Goal: Transaction & Acquisition: Obtain resource

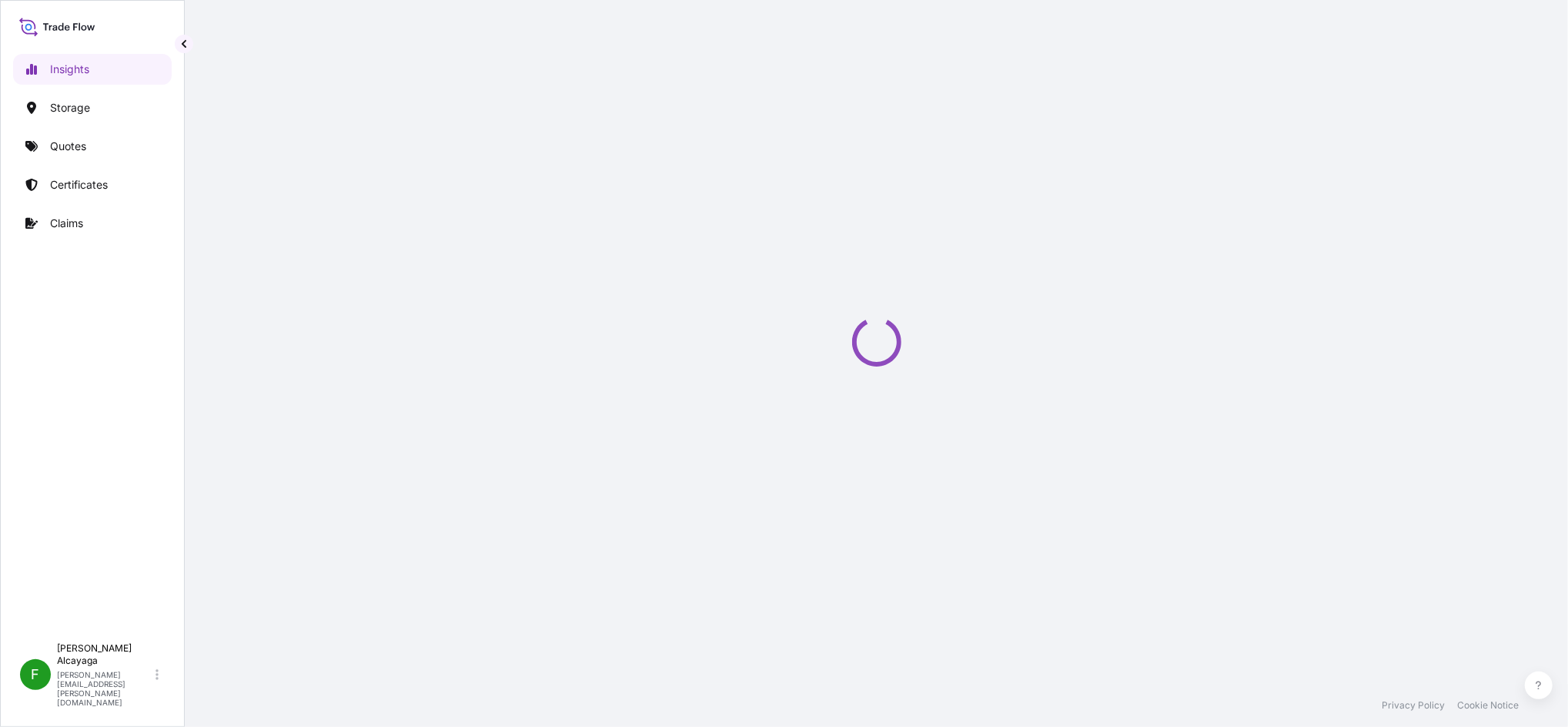
select select "2025"
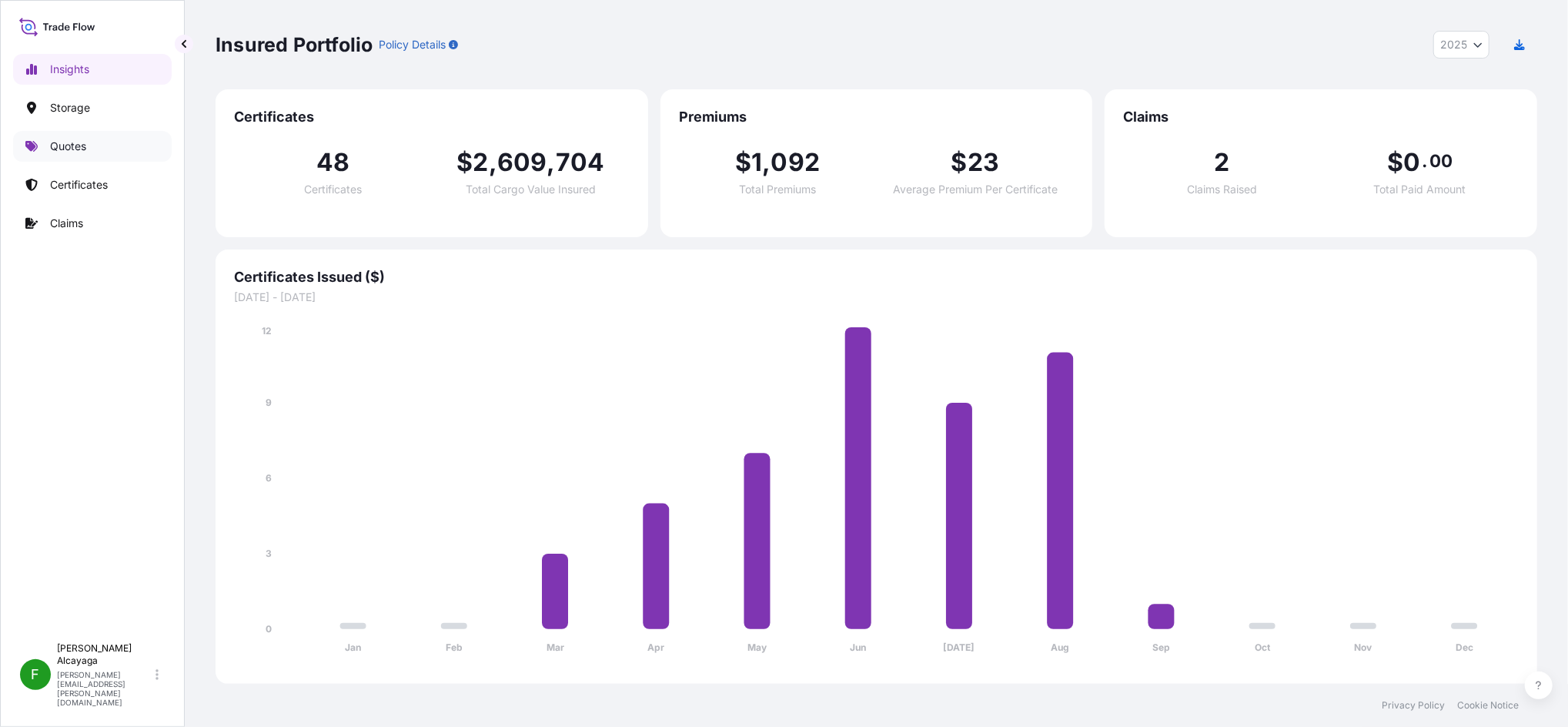
click at [90, 153] on link "Quotes" at bounding box center [92, 146] width 159 height 31
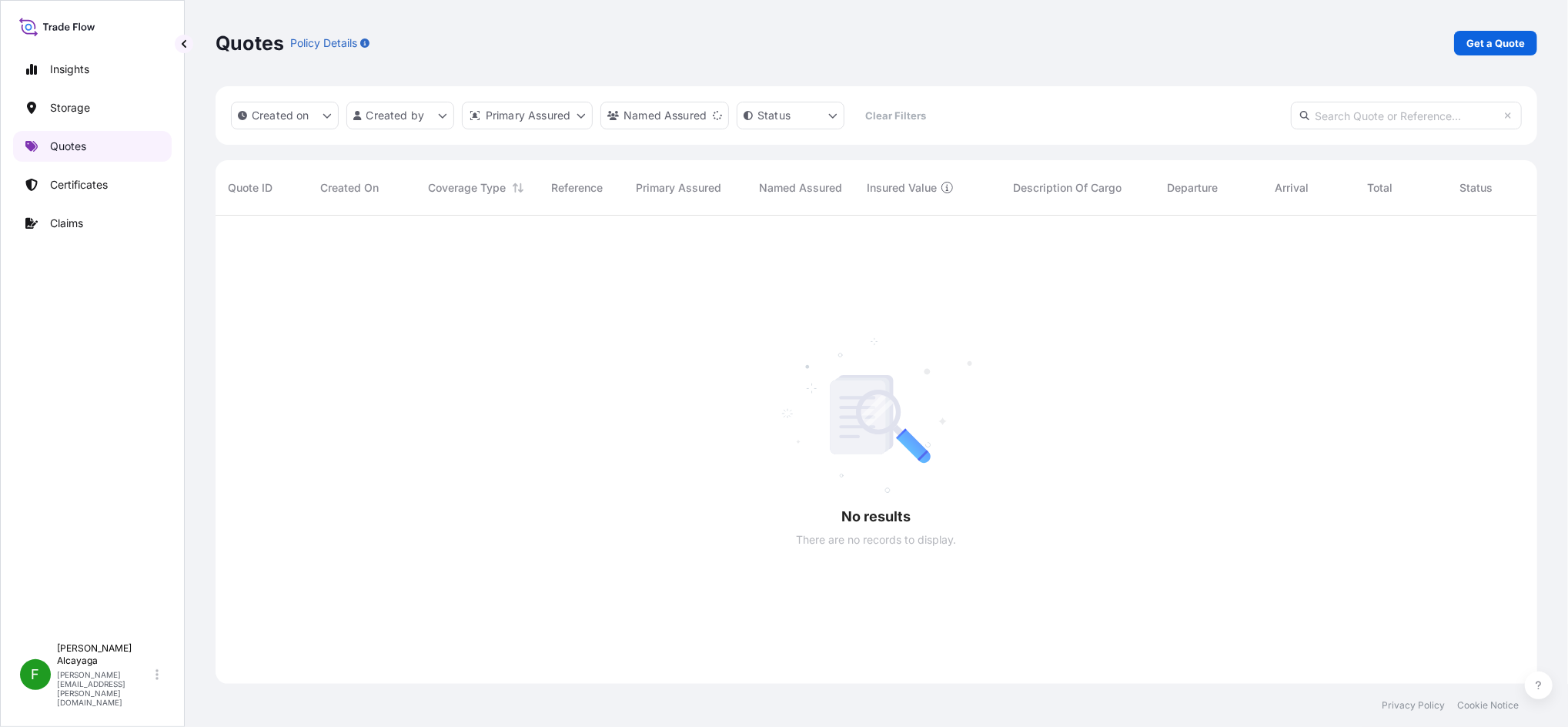
scroll to position [507, 1306]
click at [124, 180] on link "Certificates" at bounding box center [92, 184] width 159 height 31
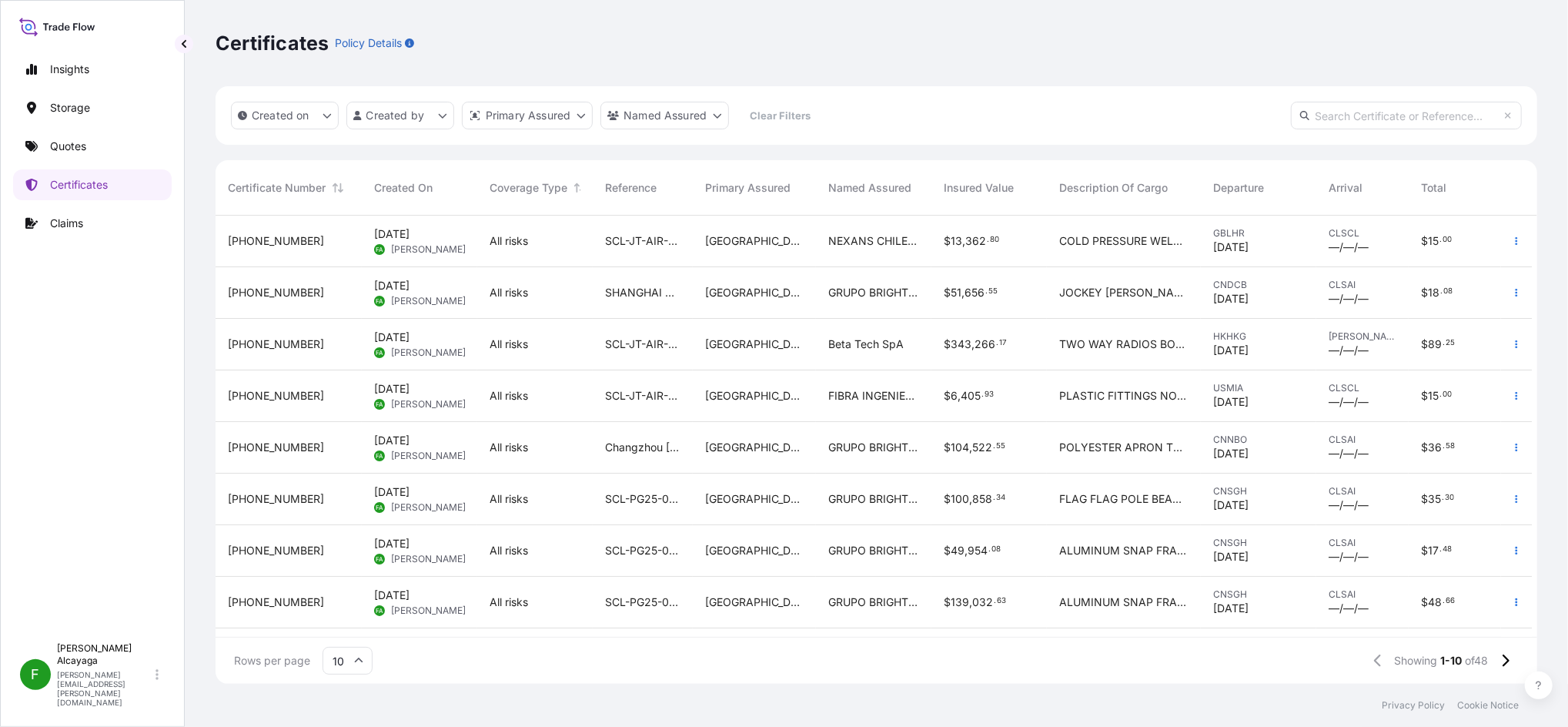
scroll to position [109, 0]
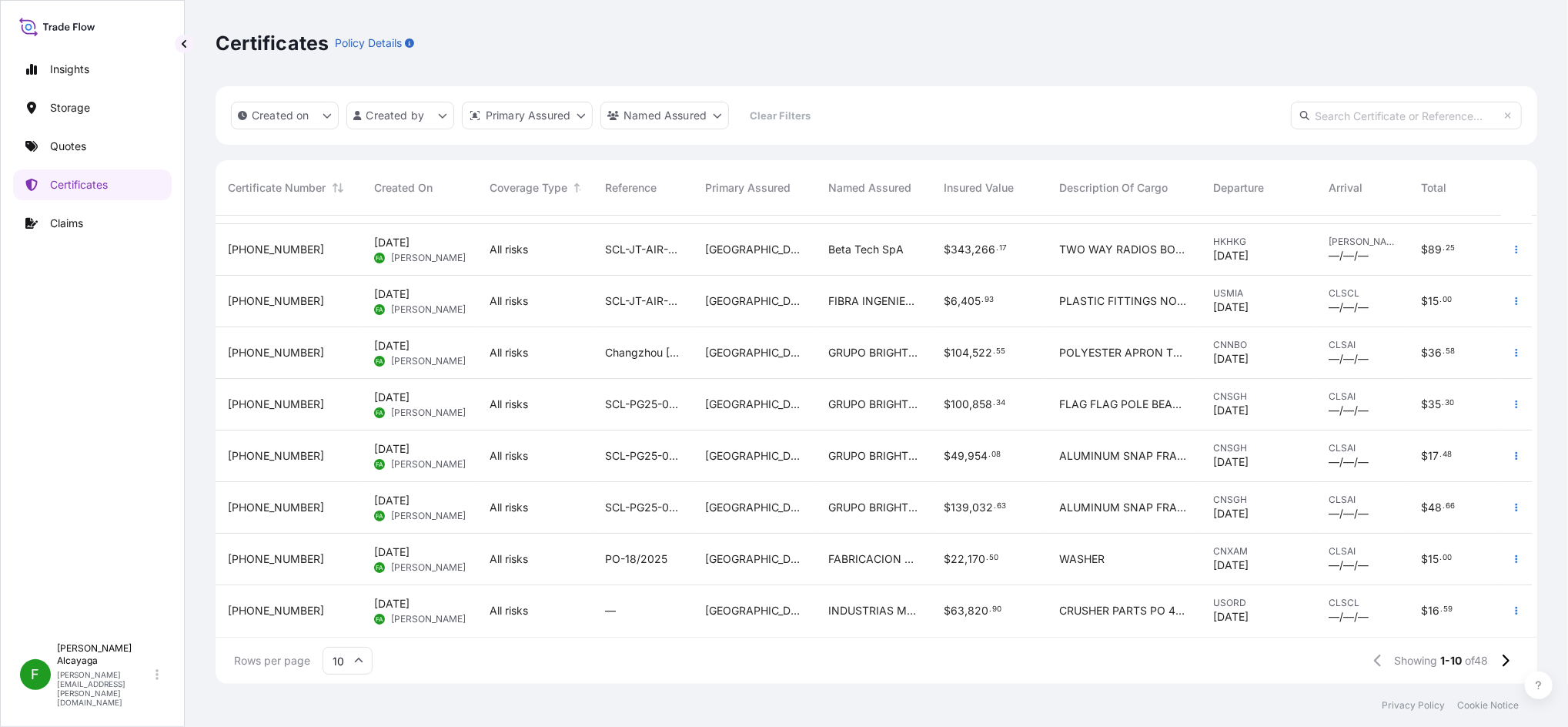
click at [939, 595] on div "$ 63 , 820 . 90" at bounding box center [989, 611] width 115 height 51
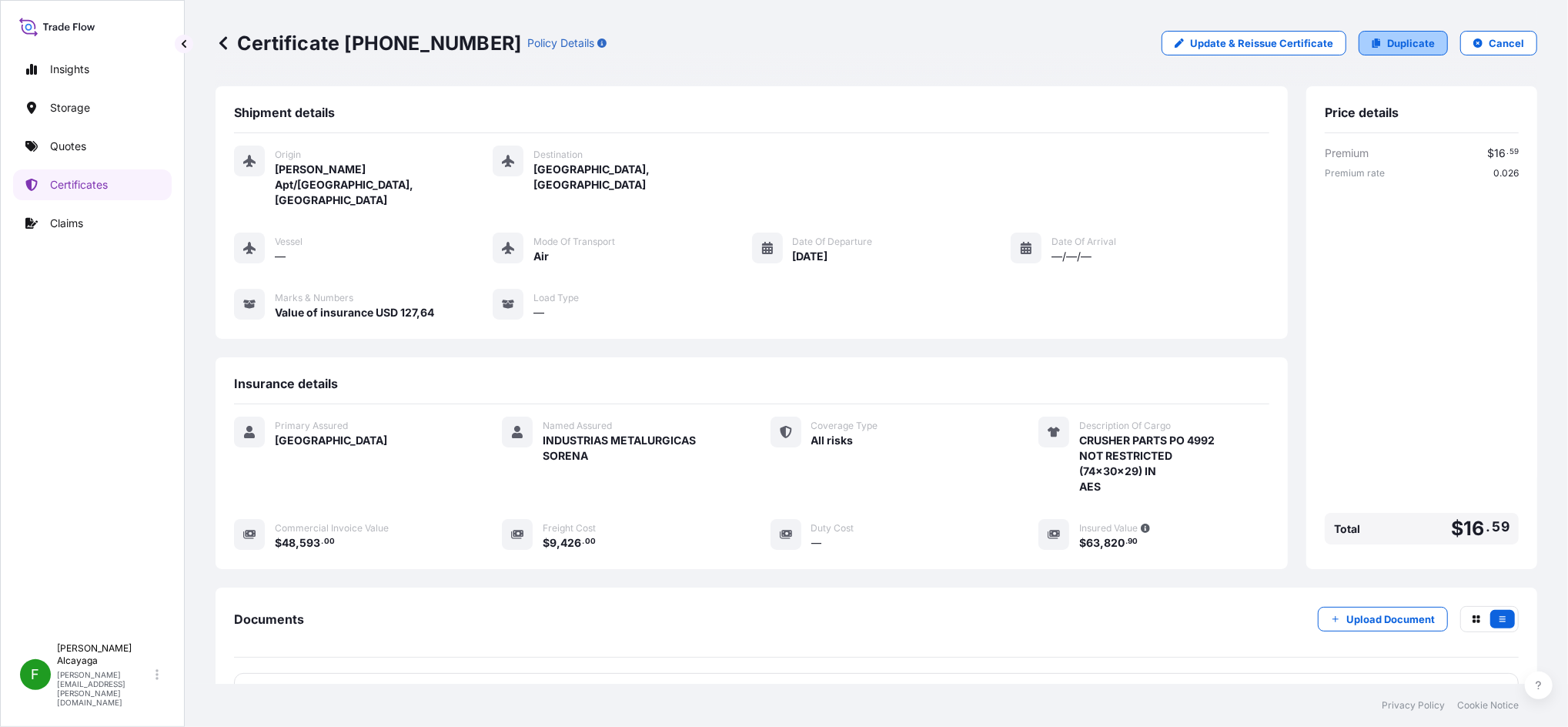
click at [1397, 38] on p "Duplicate" at bounding box center [1410, 43] width 47 height 16
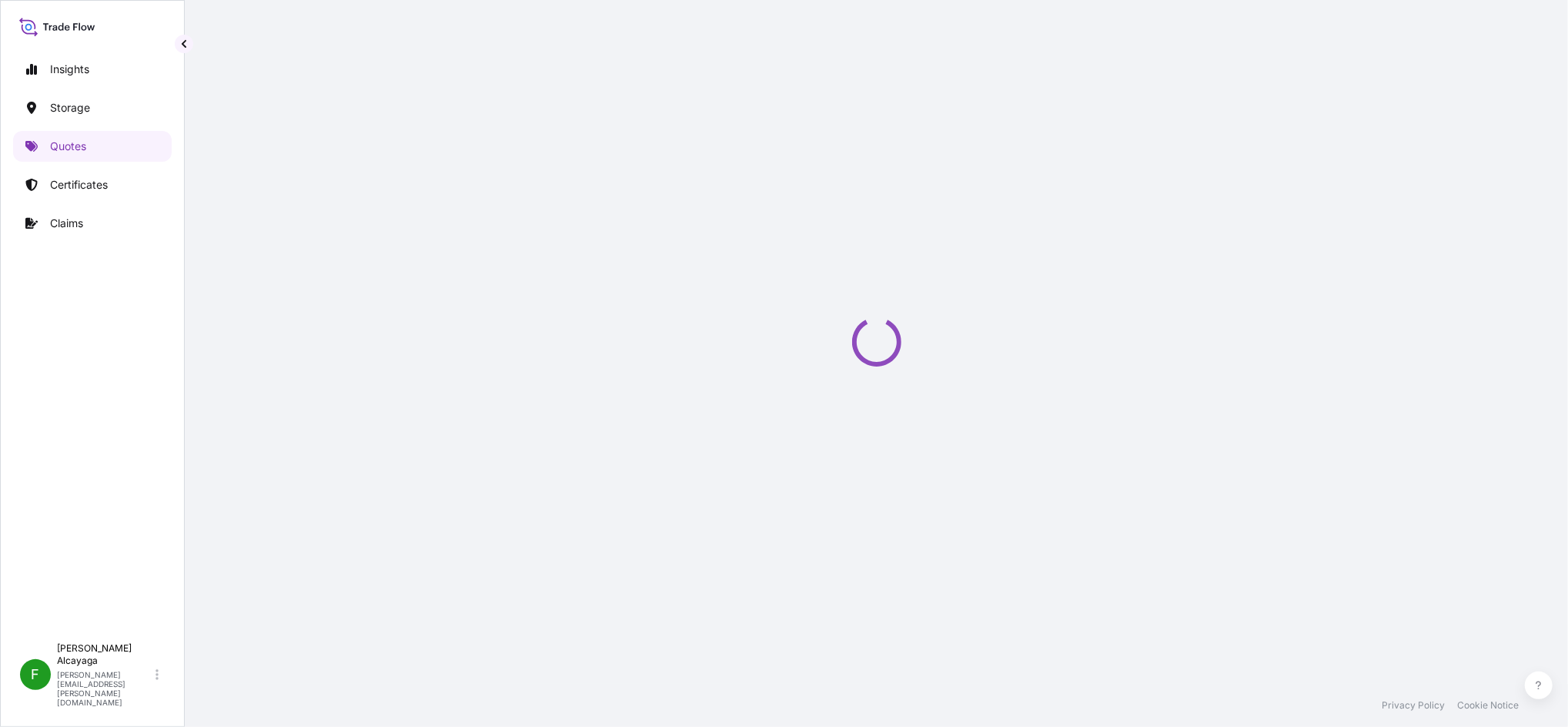
select select "Air"
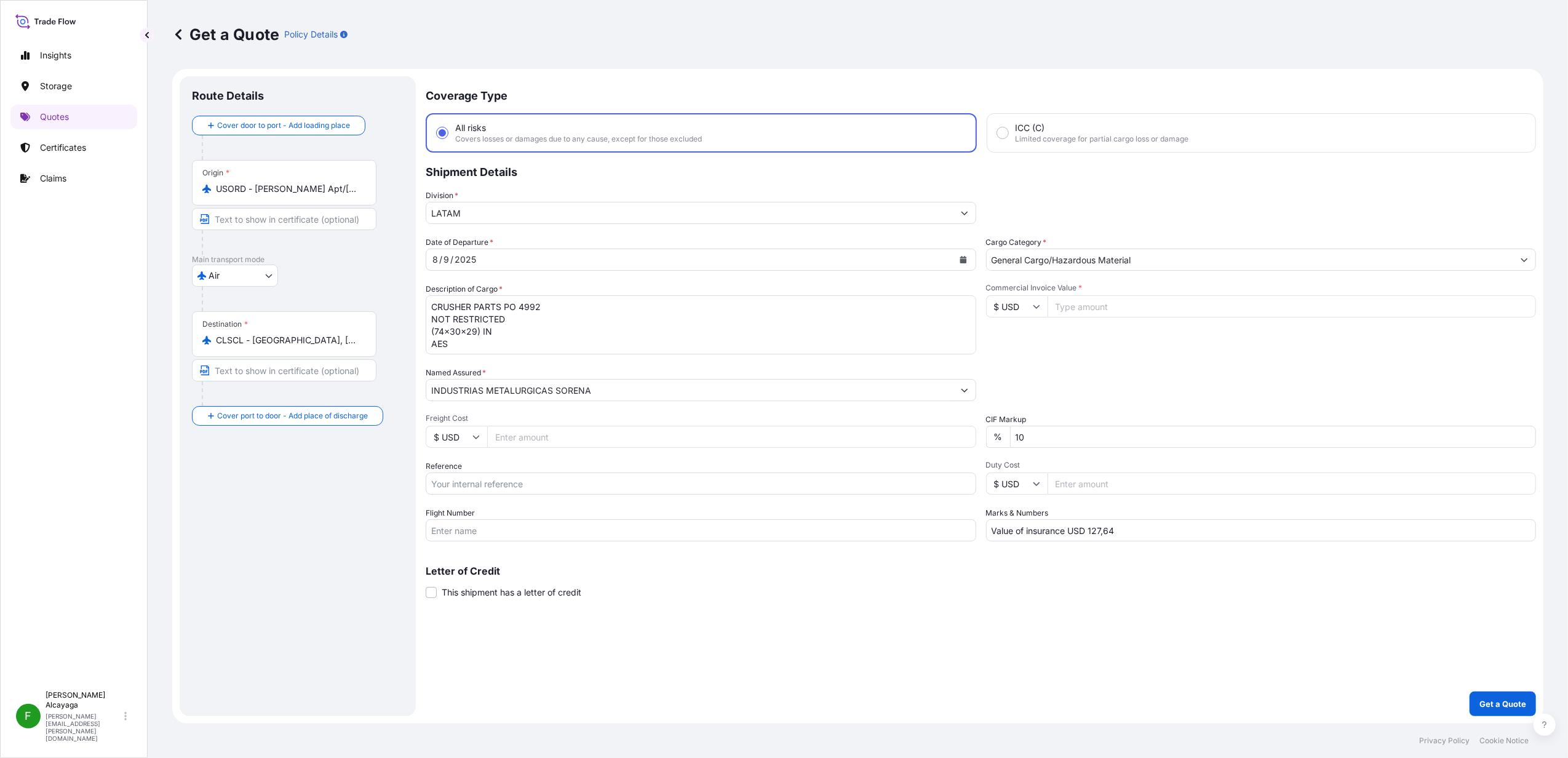
click at [333, 184] on input "USORD - OHare Apt/Chicago, United States" at bounding box center [288, 189] width 145 height 13
paste input "guangzhou"
type input "CNGGZ - Guangzhou, China"
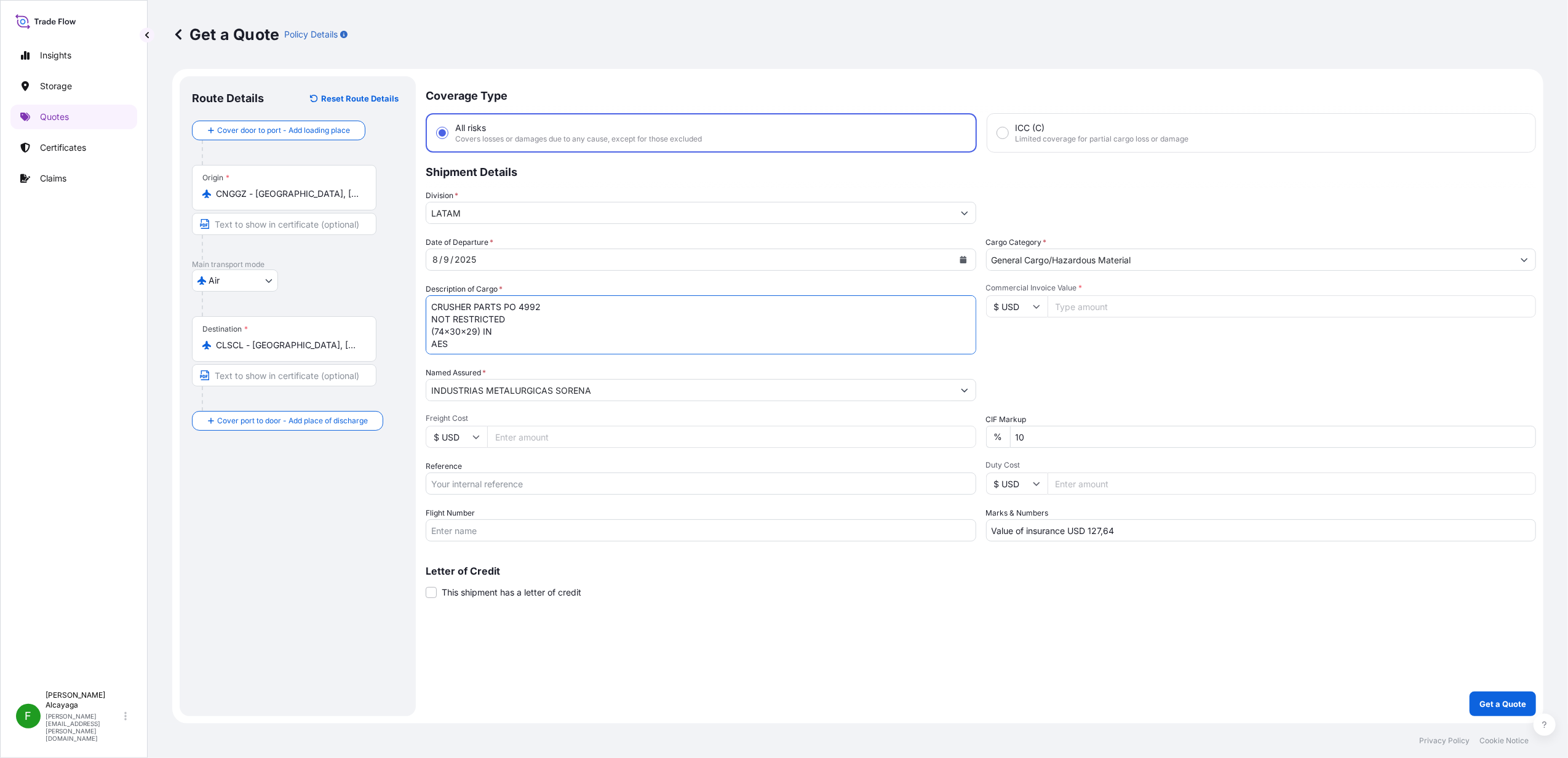
drag, startPoint x: 569, startPoint y: 316, endPoint x: 370, endPoint y: 279, distance: 202.4
click at [302, 227] on form "Route Details Reset Route Details Cover door to port - Add loading place Place …" at bounding box center [858, 396] width 1371 height 654
drag, startPoint x: 493, startPoint y: 343, endPoint x: 505, endPoint y: 345, distance: 12.2
click at [493, 345] on textarea "CRUSHER PARTS PO 4992 NOT RESTRICTED (74x30x29) IN AES" at bounding box center [701, 324] width 550 height 59
drag, startPoint x: 505, startPoint y: 345, endPoint x: 394, endPoint y: 272, distance: 132.9
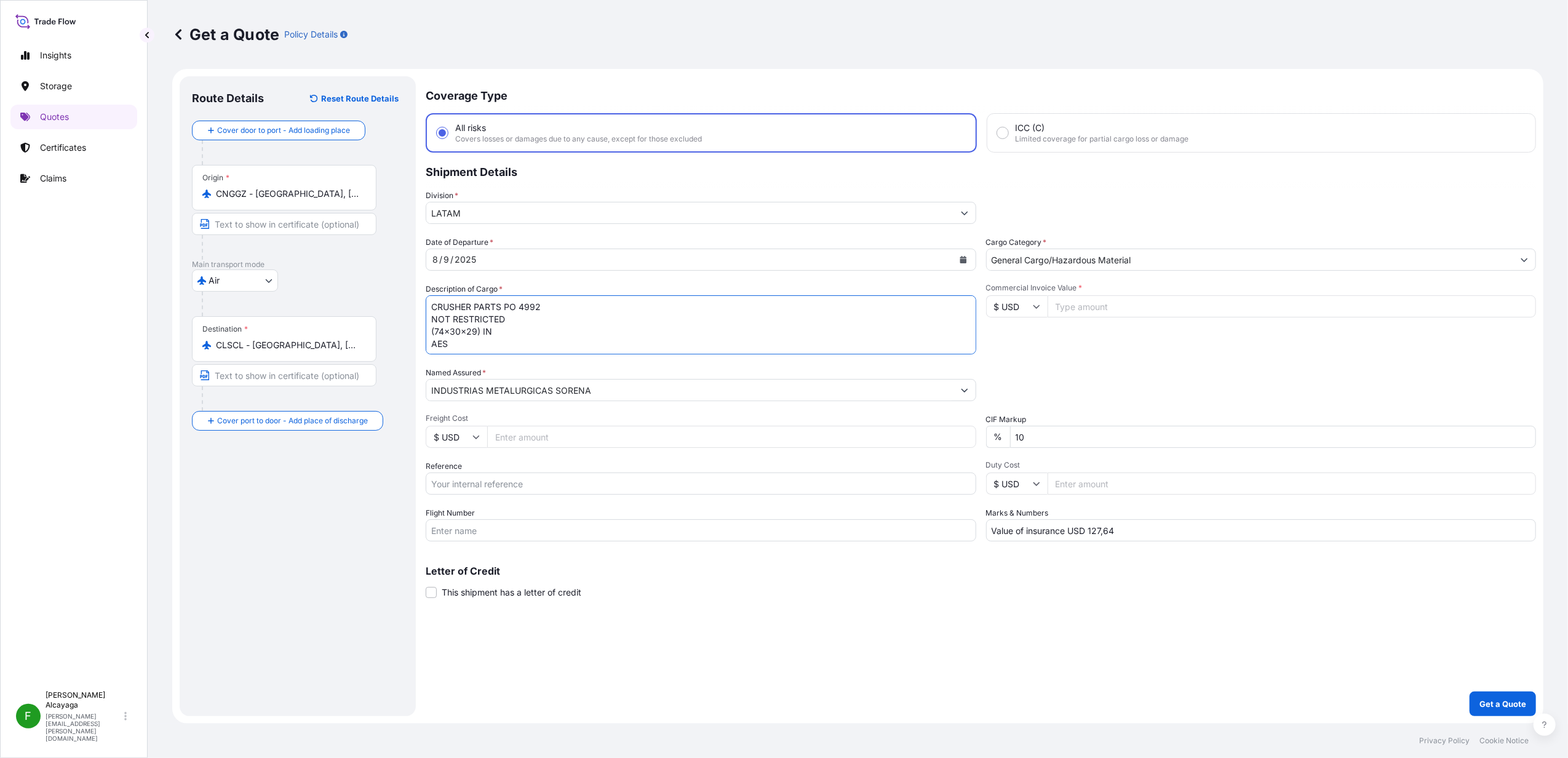
click at [338, 261] on form "Route Details Reset Route Details Cover door to port - Add loading place Place …" at bounding box center [858, 396] width 1371 height 654
paste textarea "71*71*27*m/1"
type textarea "Bearing 71*71*27*m/1"
click at [507, 256] on div "8 / 9 / 2025" at bounding box center [690, 260] width 527 height 22
click at [960, 261] on icon "Calendar" at bounding box center [963, 259] width 7 height 7
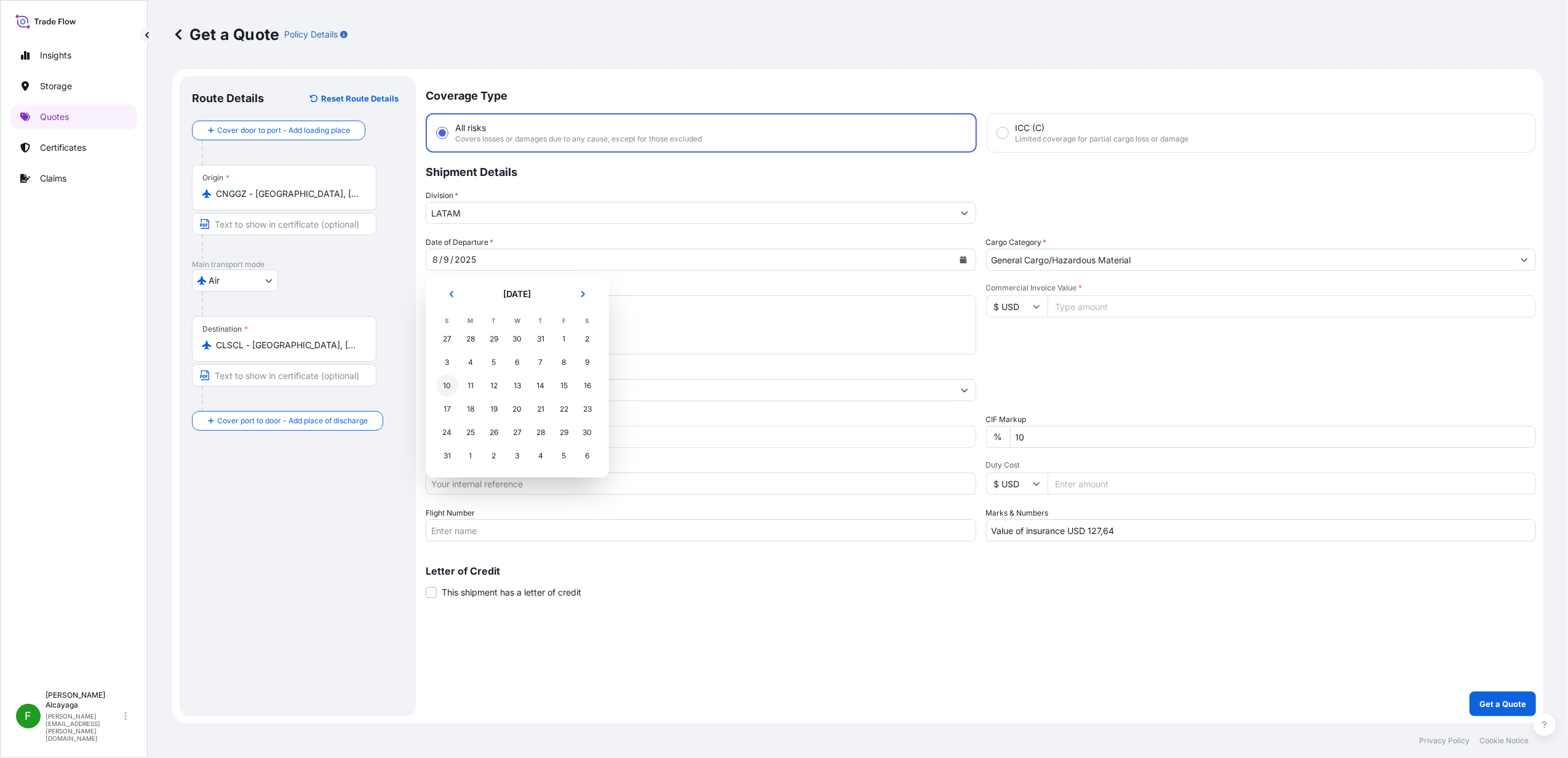
click at [446, 386] on div "10" at bounding box center [447, 386] width 22 height 22
click at [564, 438] on input "Freight Cost" at bounding box center [731, 437] width 489 height 22
paste input "9624.96"
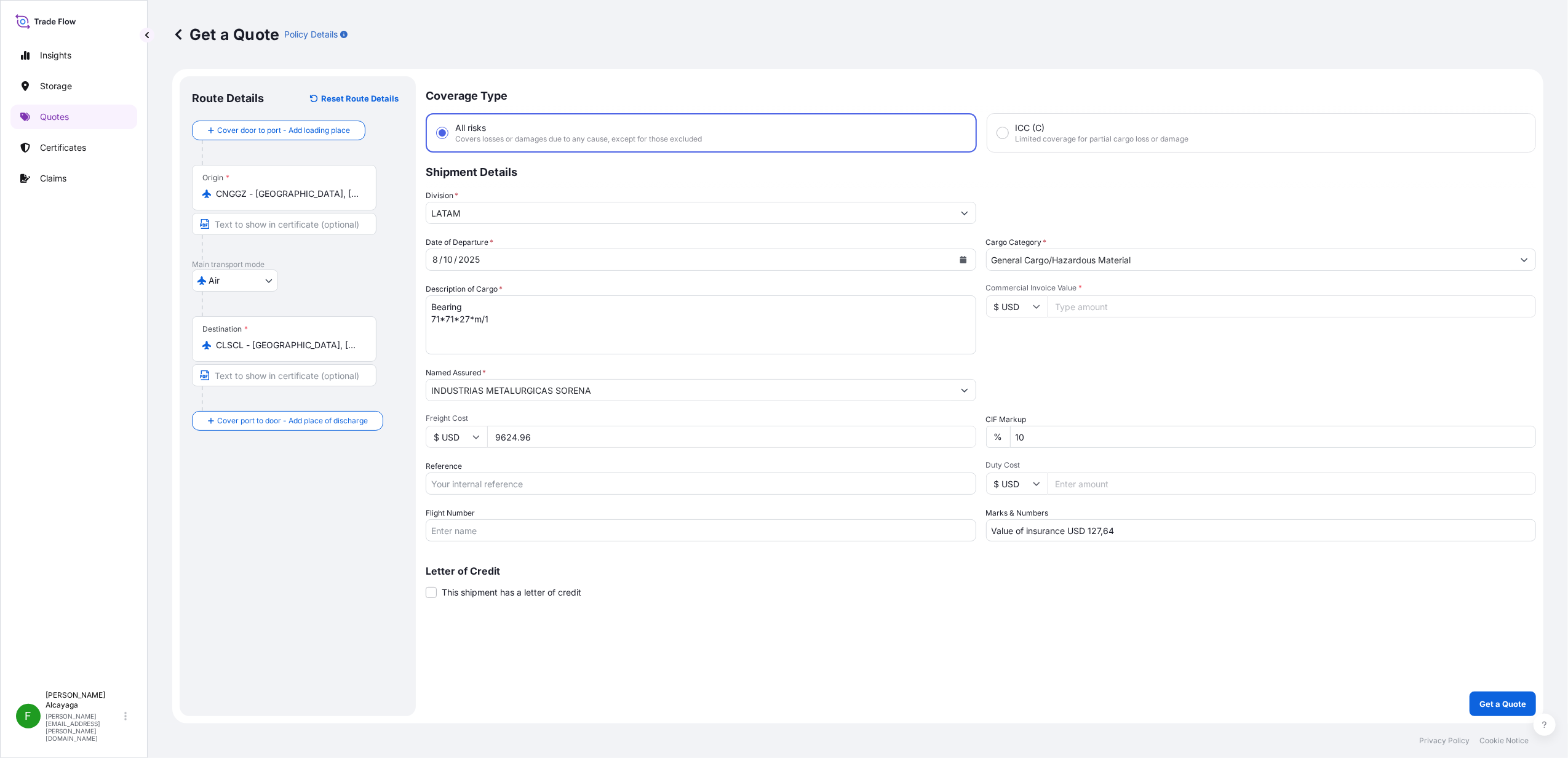
type input "9624.96"
click at [465, 440] on input "$ USD" at bounding box center [457, 437] width 61 height 22
click at [459, 416] on div "¥ CNY" at bounding box center [457, 405] width 52 height 24
type input "¥ CNY"
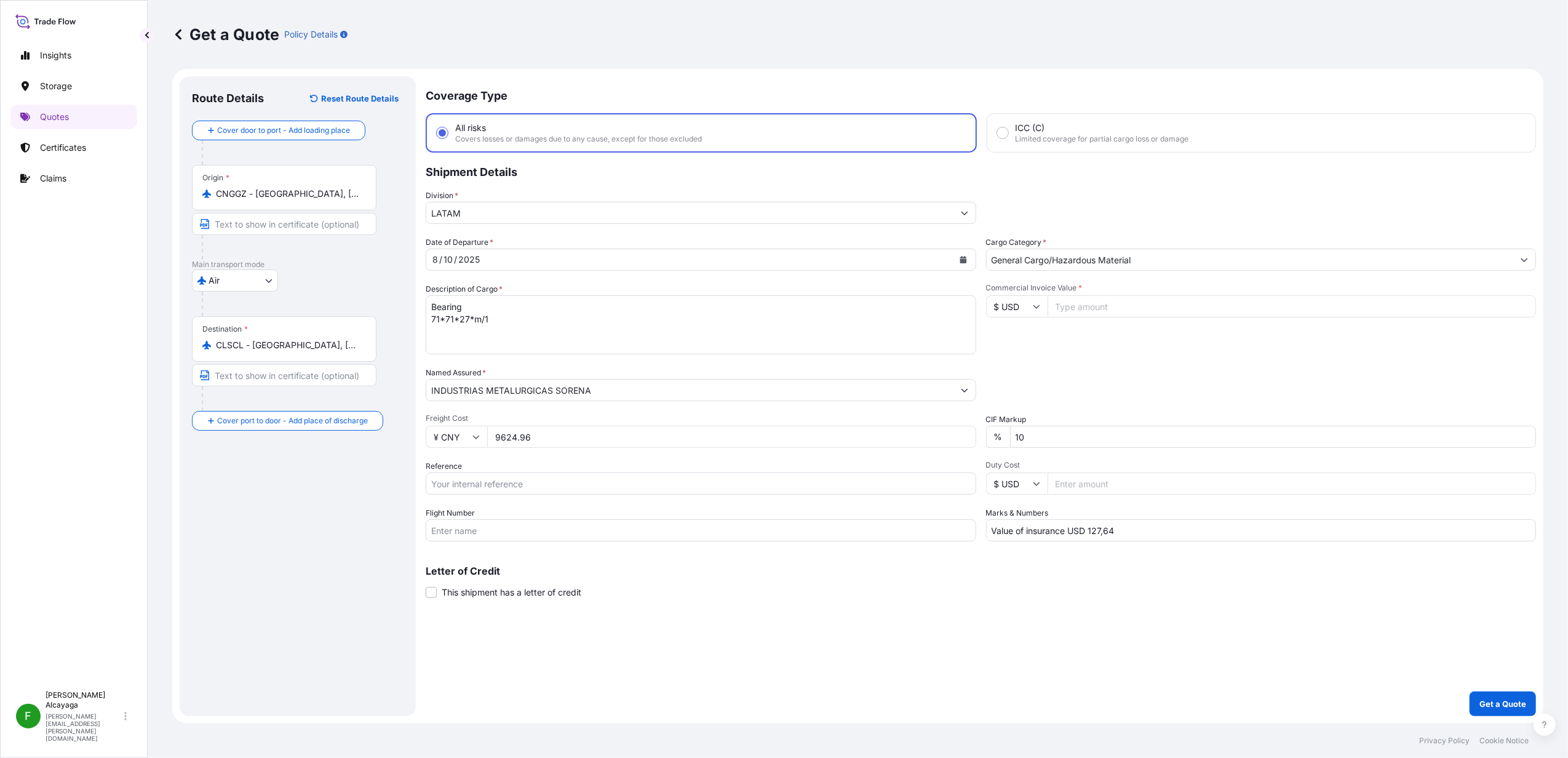
drag, startPoint x: 660, startPoint y: 599, endPoint x: 829, endPoint y: 507, distance: 192.4
click at [678, 580] on div "Coverage Type All risks Covers losses or damages due to any cause, except for t…" at bounding box center [981, 396] width 1110 height 640
drag, startPoint x: 1086, startPoint y: 302, endPoint x: 1079, endPoint y: 508, distance: 206.1
click at [1086, 302] on input "Commercial Invoice Value *" at bounding box center [1292, 306] width 489 height 22
type input "5000"
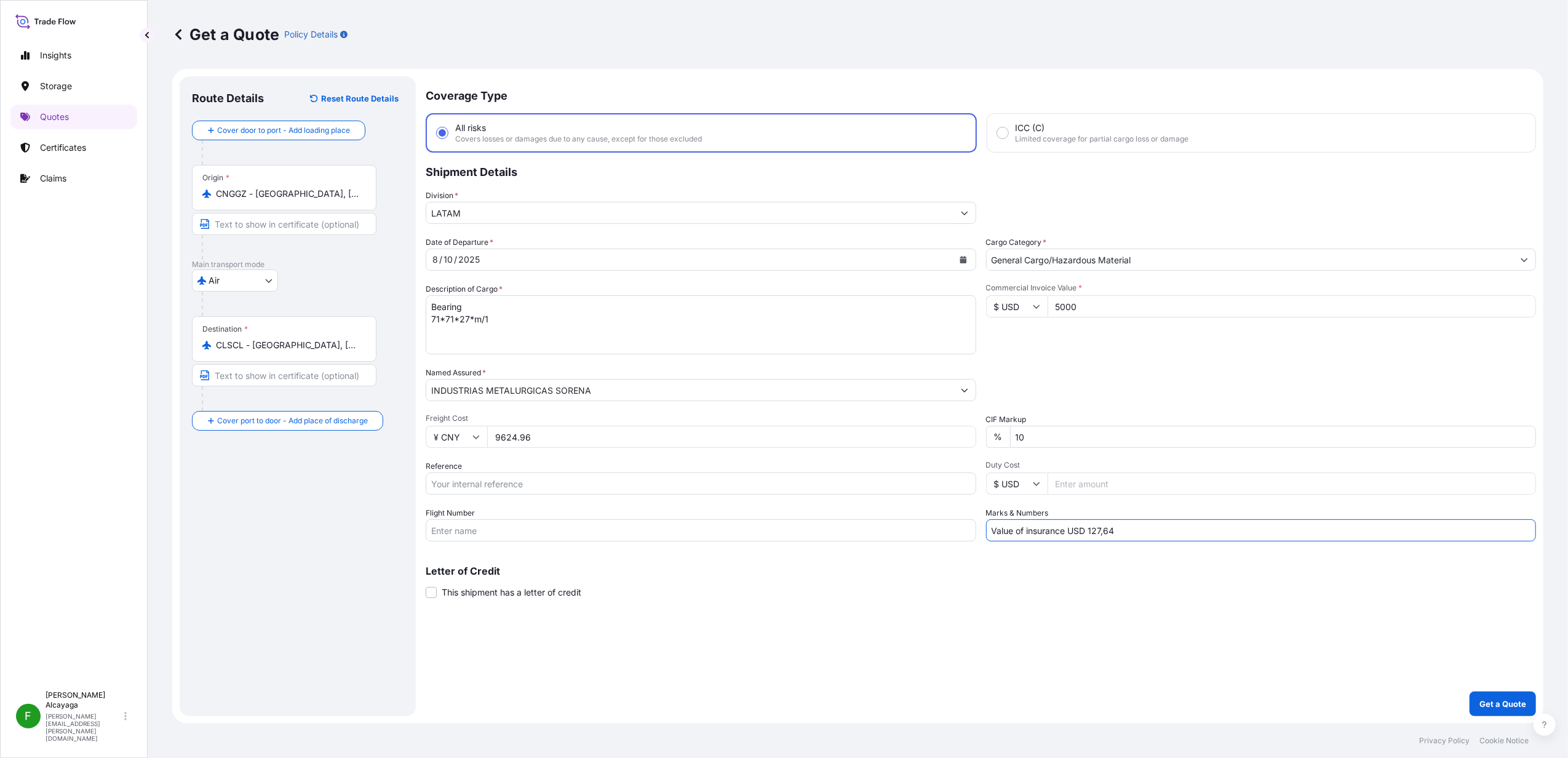
drag, startPoint x: 1090, startPoint y: 523, endPoint x: 1263, endPoint y: 523, distance: 173.0
click at [1252, 523] on input "Value of insurance USD 127,64" at bounding box center [1261, 531] width 550 height 22
type input "Value of insurance USD"
click at [1252, 580] on button "Get a Quote" at bounding box center [1503, 703] width 66 height 24
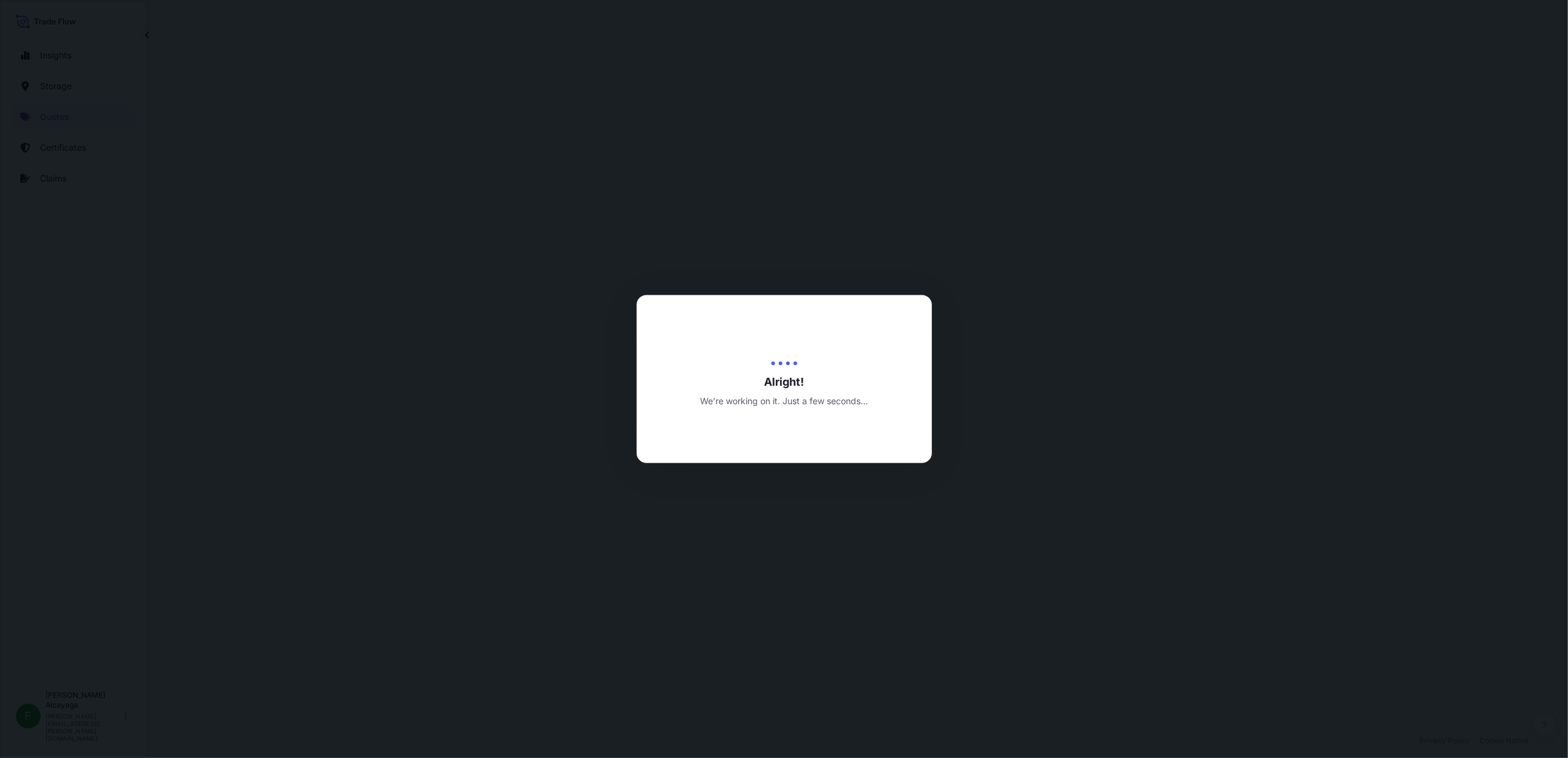
select select "Air"
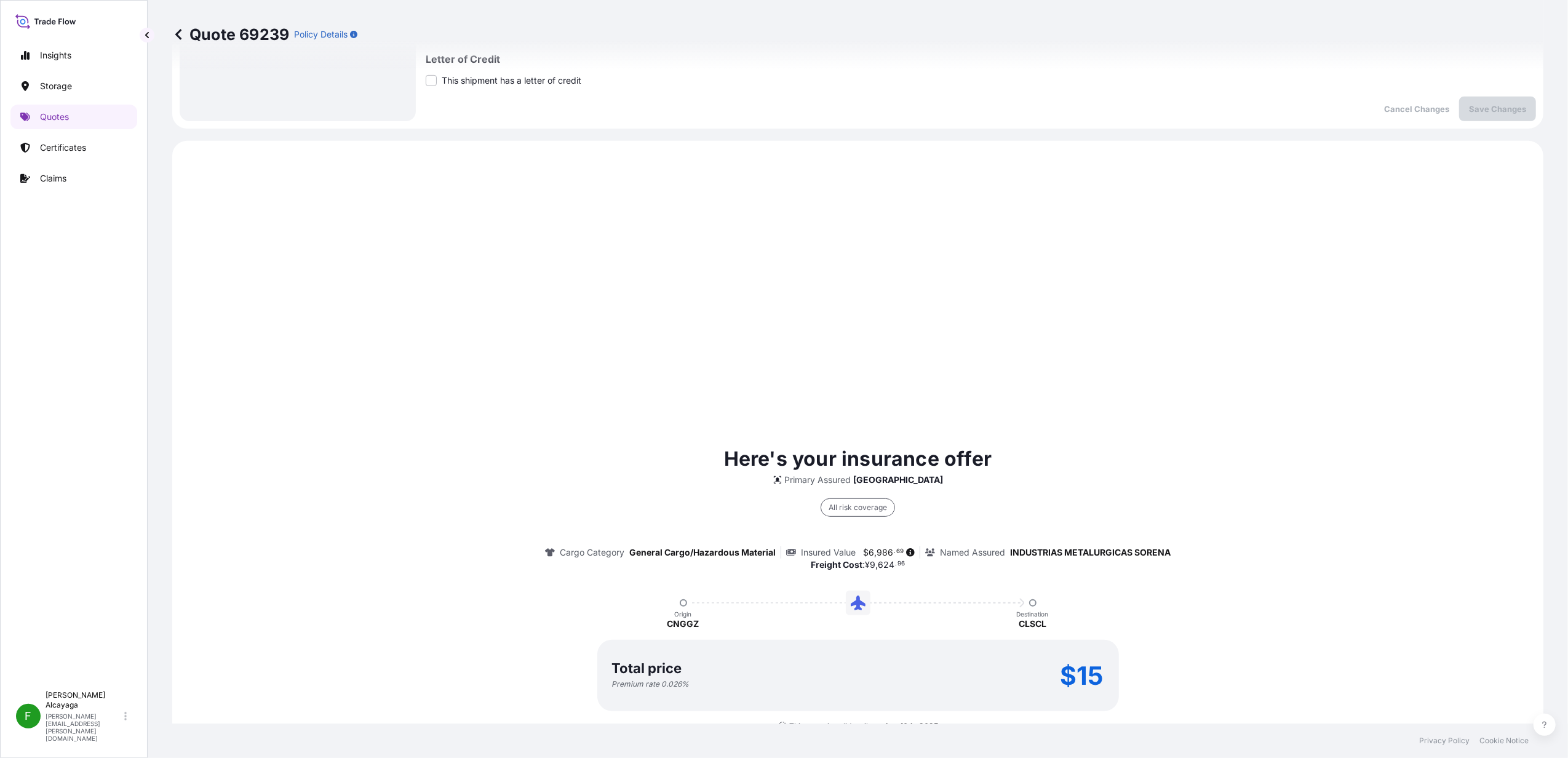
scroll to position [590, 0]
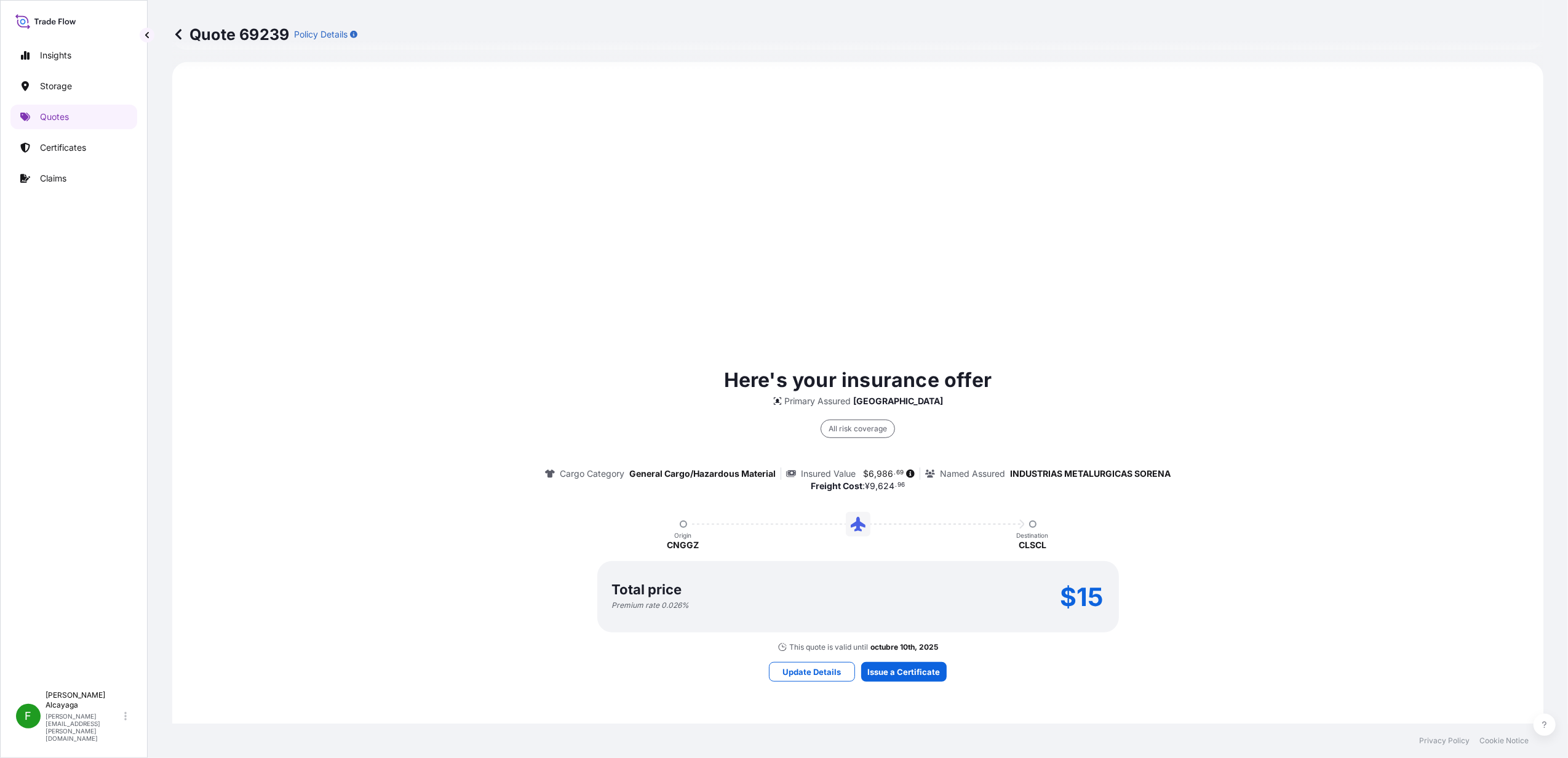
click at [877, 471] on span "986" at bounding box center [885, 473] width 17 height 9
drag, startPoint x: 874, startPoint y: 471, endPoint x: 870, endPoint y: 483, distance: 12.6
click at [875, 483] on span "," at bounding box center [876, 486] width 2 height 9
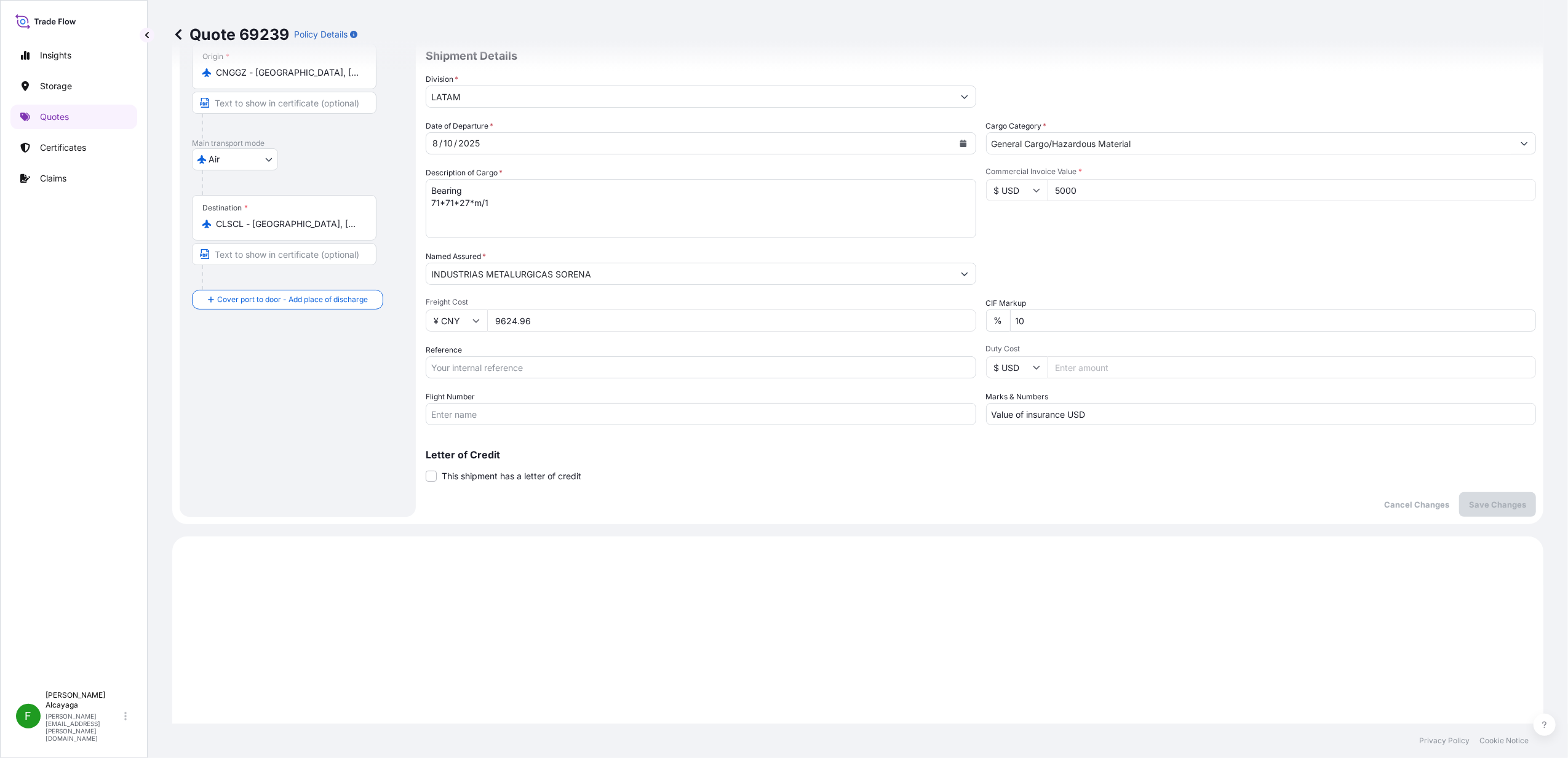
scroll to position [0, 0]
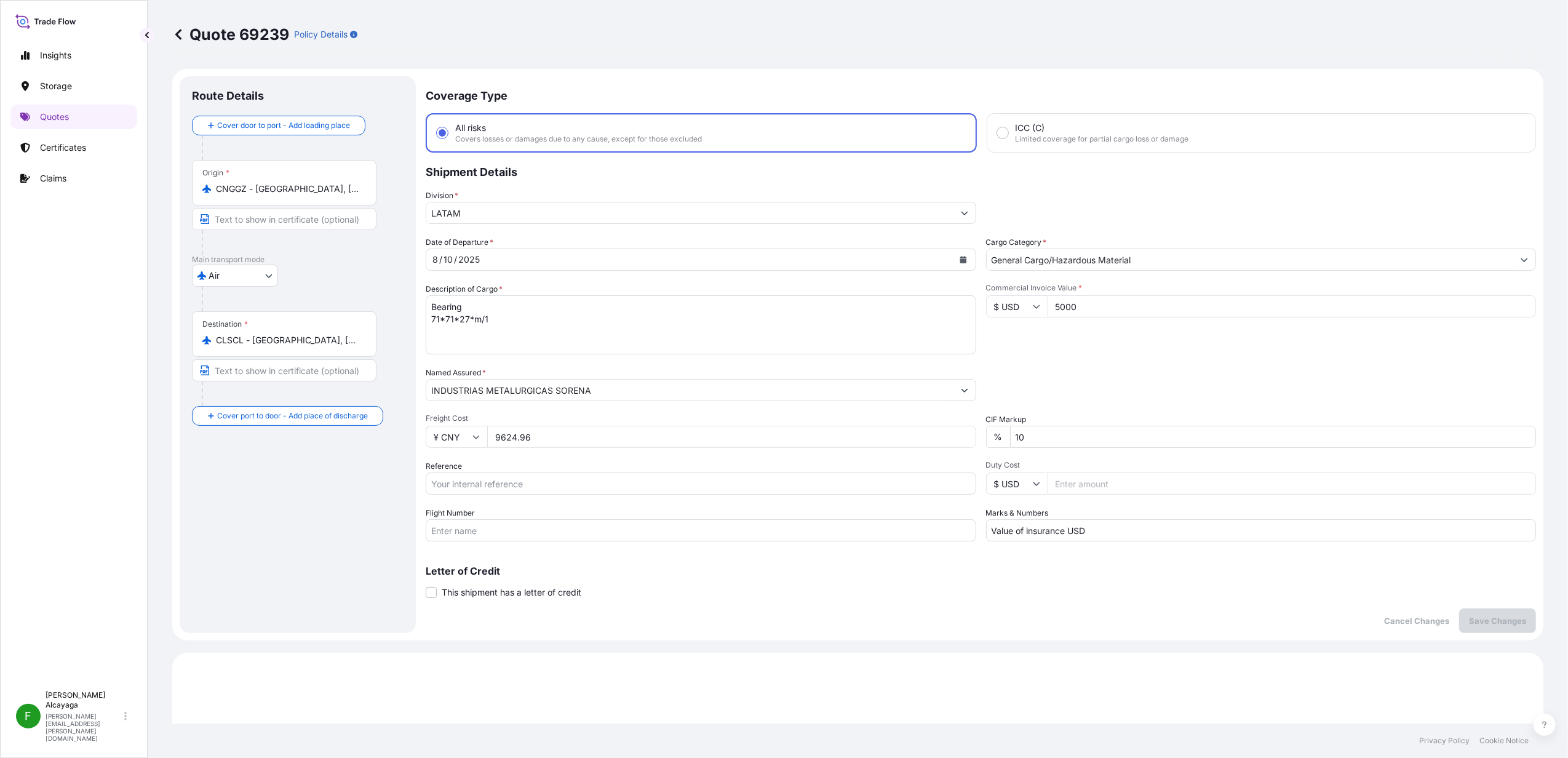
click at [531, 438] on input "9624.96" at bounding box center [731, 437] width 489 height 22
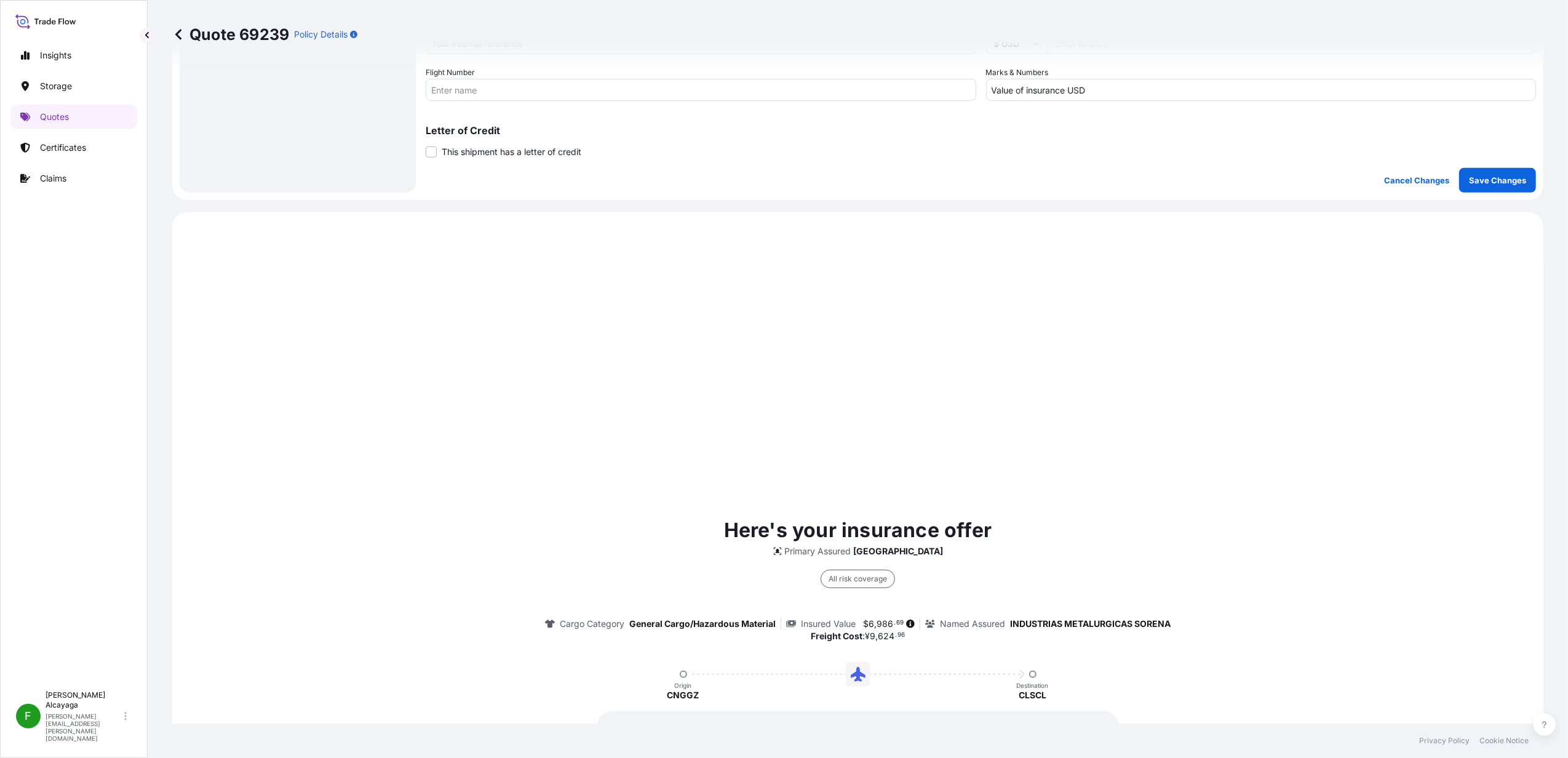
scroll to position [194, 0]
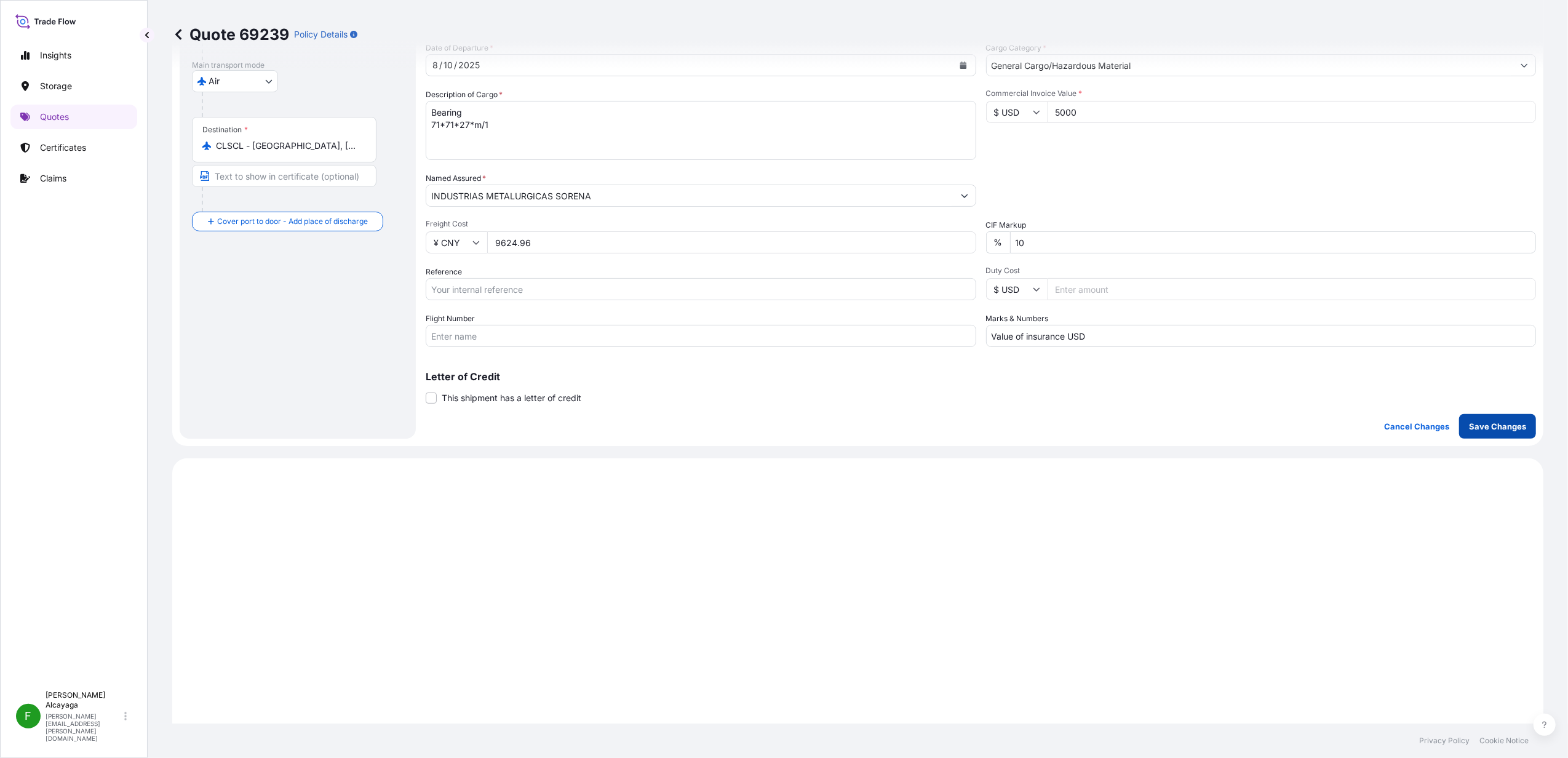
click at [1252, 423] on p "Save Changes" at bounding box center [1497, 427] width 57 height 13
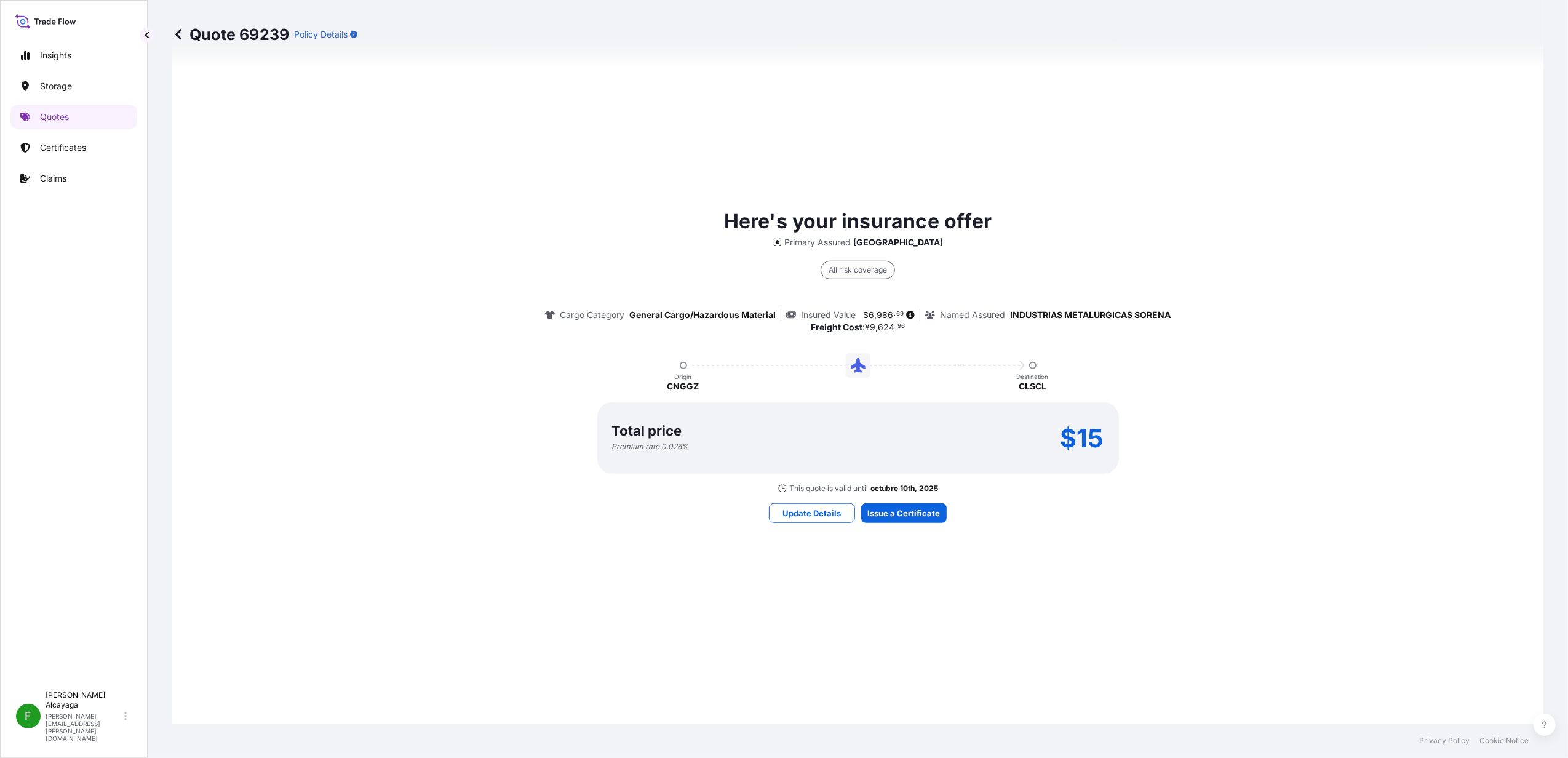
scroll to position [754, 0]
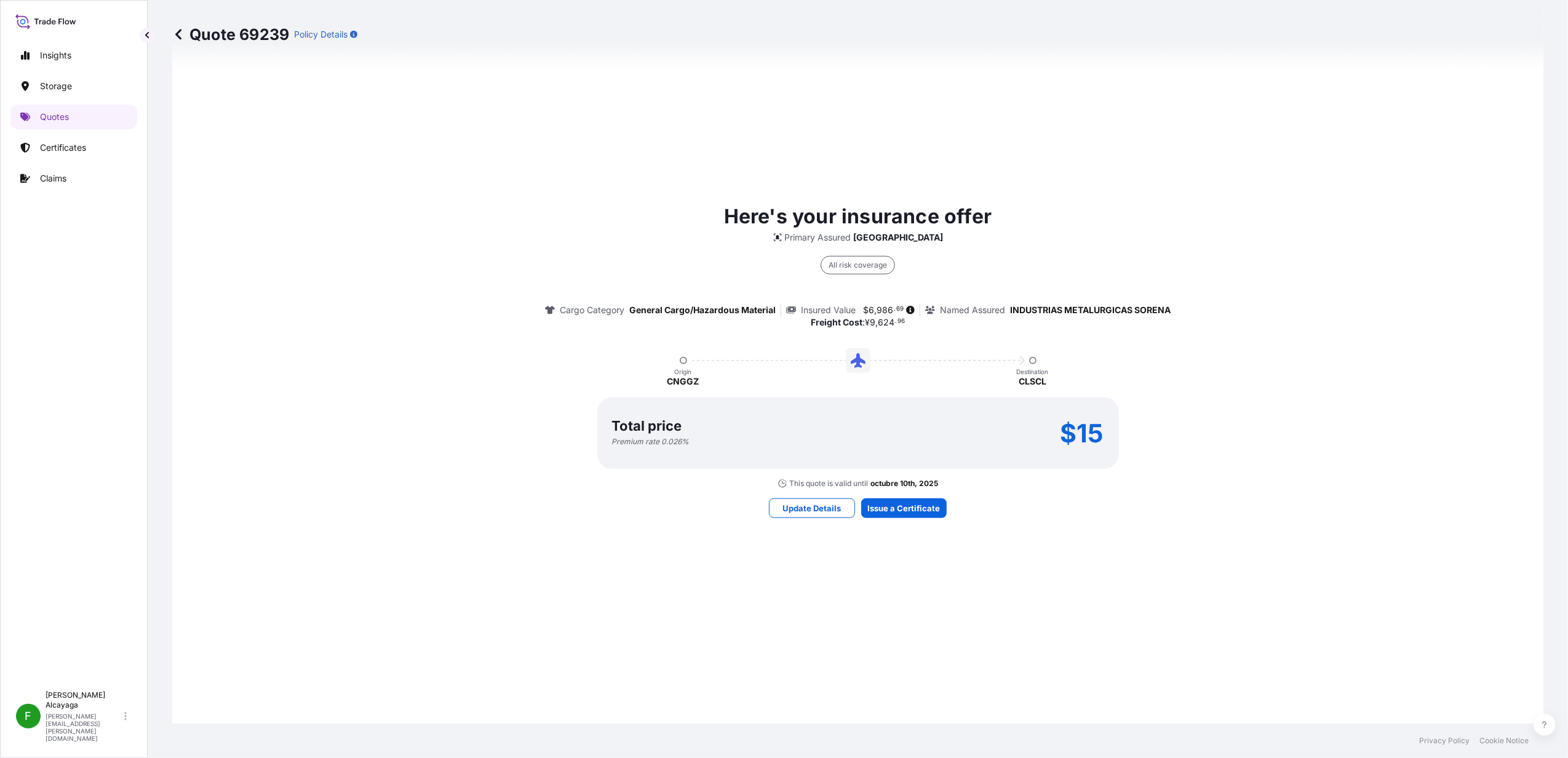
select select "Air"
drag, startPoint x: 409, startPoint y: 321, endPoint x: 534, endPoint y: 463, distance: 189.2
click at [409, 321] on div "Here's your insurance offer Primary Assured Chile All risk coverage Cargo Categ…" at bounding box center [858, 345] width 1337 height 287
click at [811, 580] on footer "Privacy Policy Cookie Notice" at bounding box center [858, 741] width 1420 height 35
drag, startPoint x: 763, startPoint y: 508, endPoint x: 819, endPoint y: 508, distance: 56.0
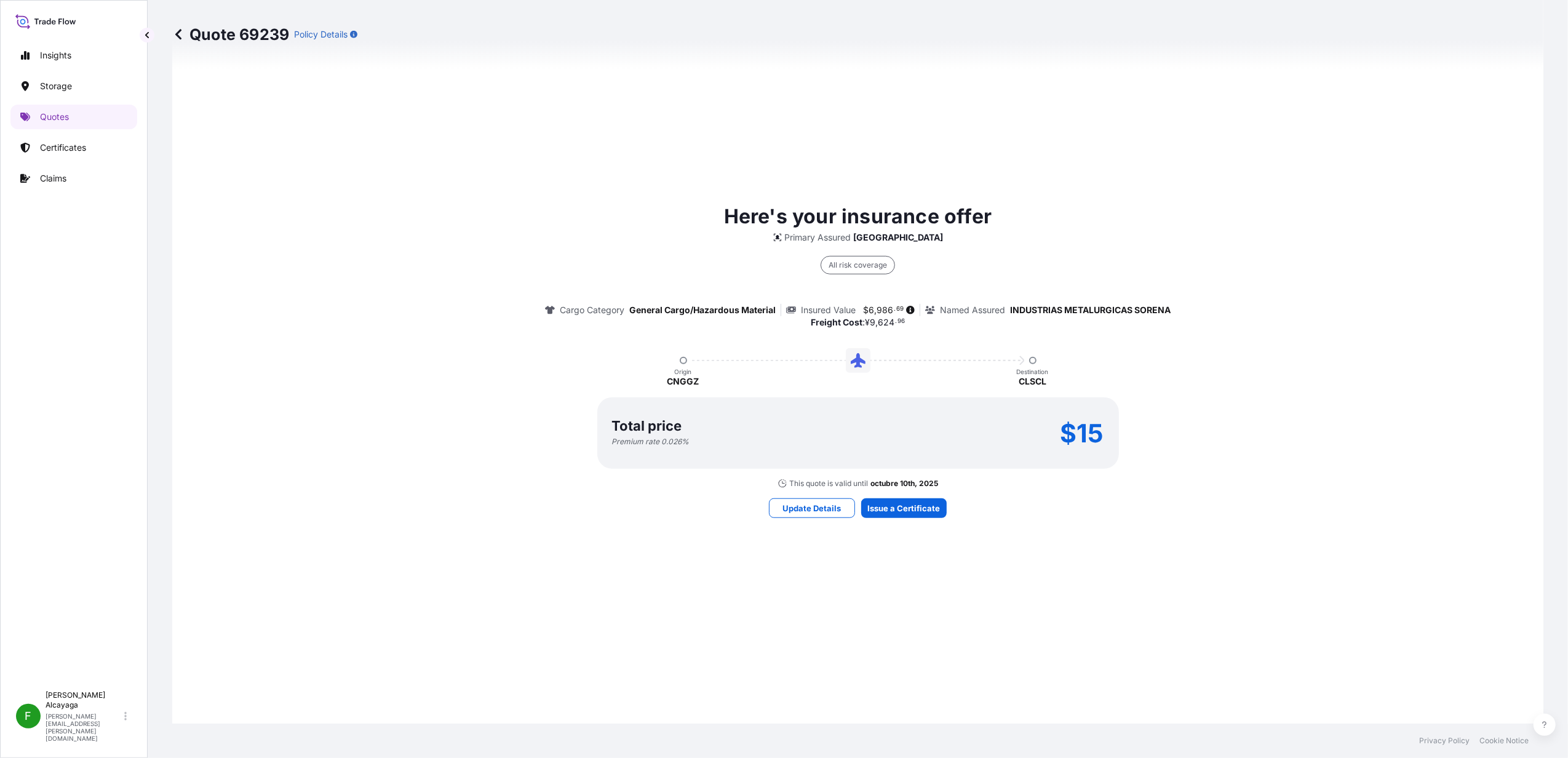
click at [763, 508] on div "Here's your insurance offer Primary Assured Chile All risk coverage Cargo Categ…" at bounding box center [858, 360] width 1337 height 888
click at [831, 508] on p "Update Details" at bounding box center [812, 508] width 58 height 13
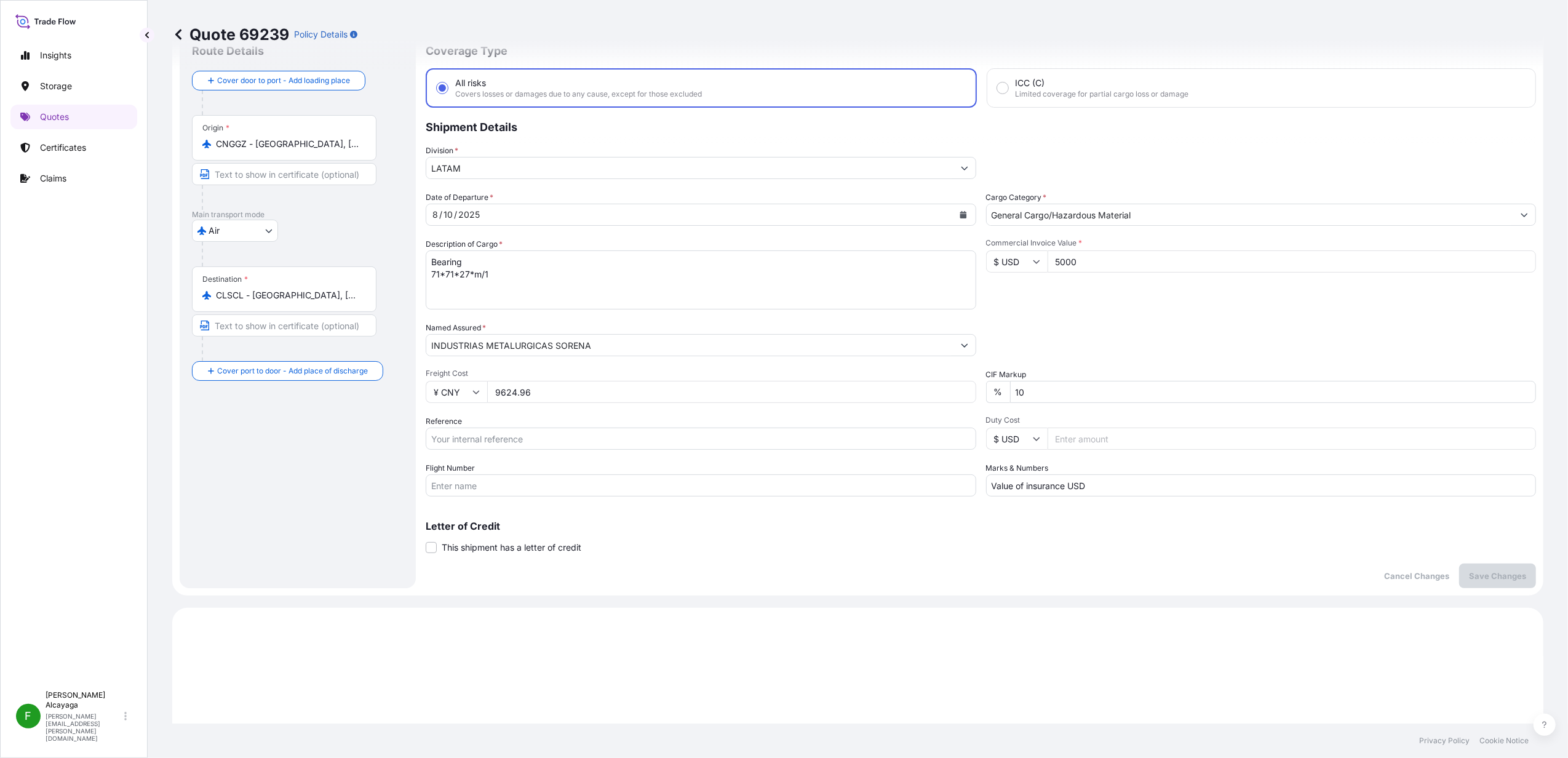
scroll to position [20, 0]
